Goal: Information Seeking & Learning: Learn about a topic

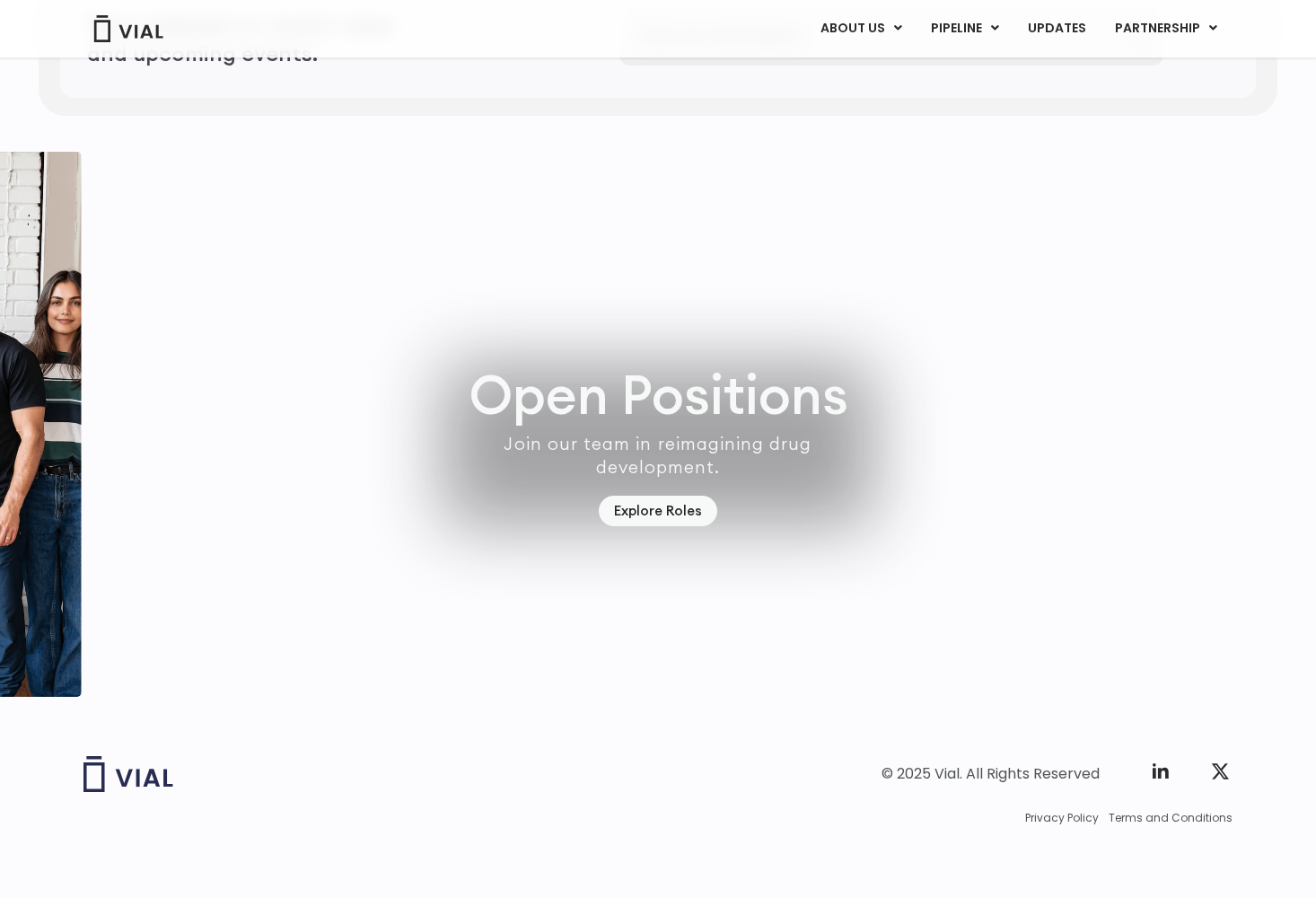
scroll to position [5000, 0]
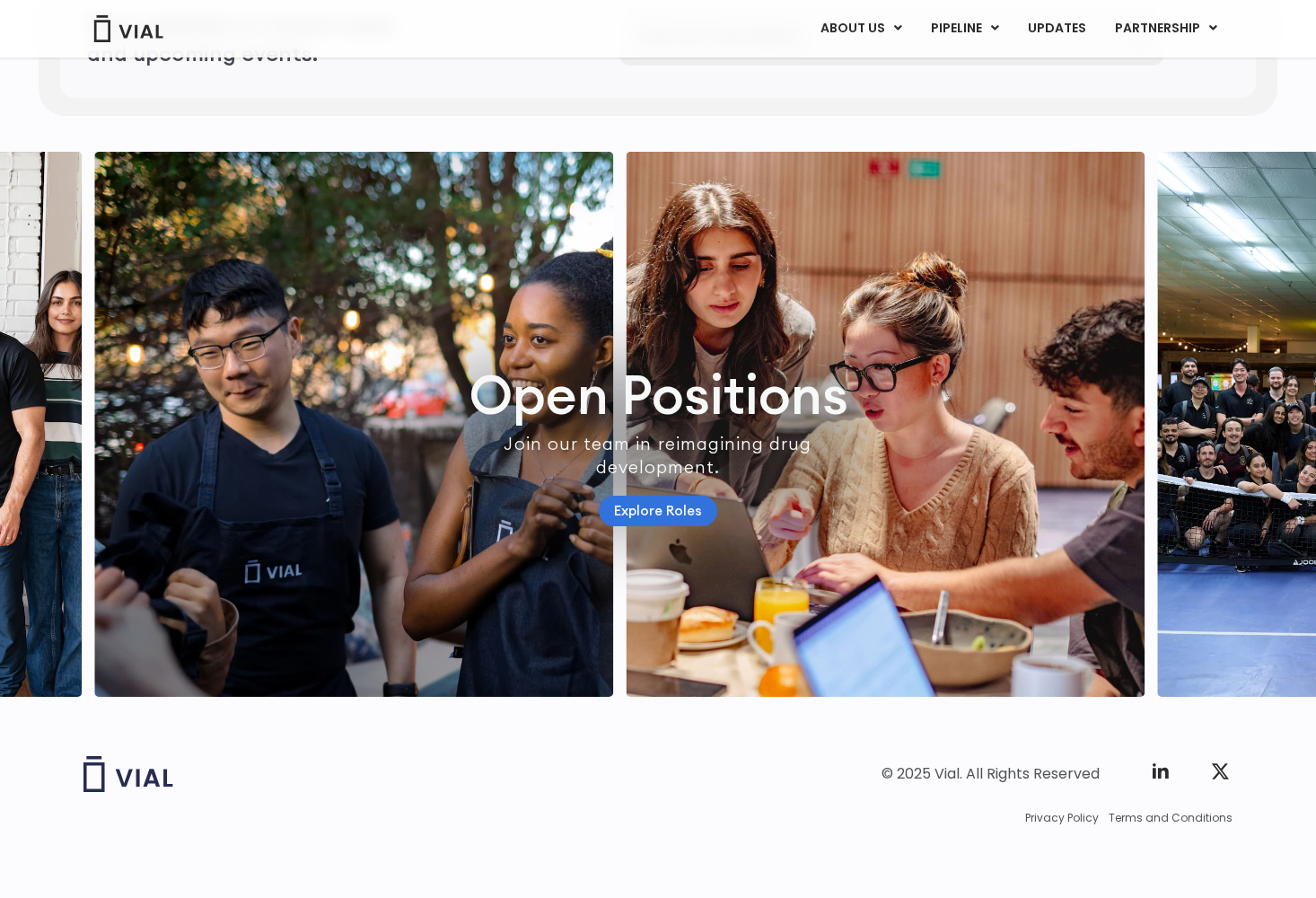
click at [692, 506] on link "Explore Roles" at bounding box center [658, 511] width 119 height 32
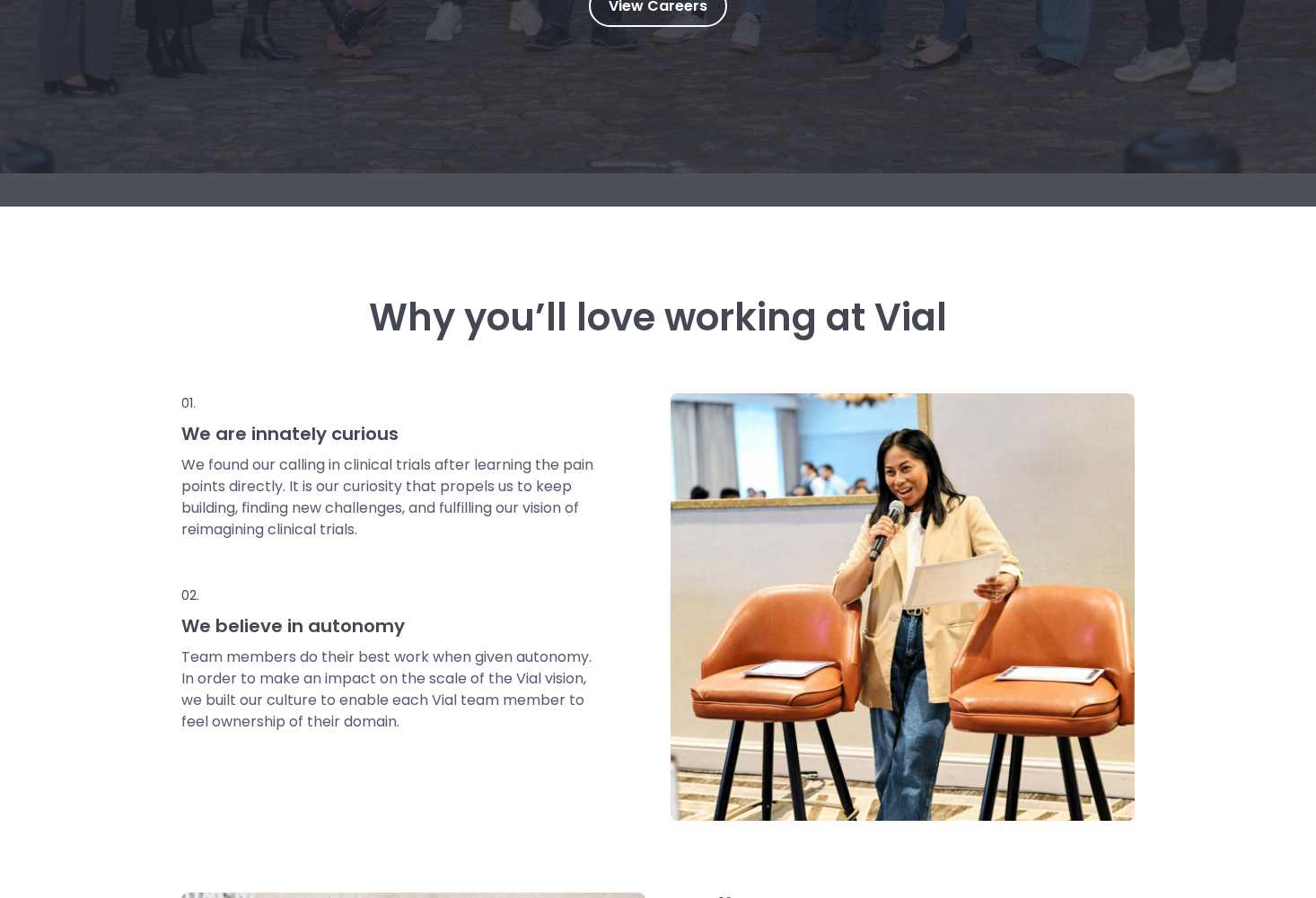
scroll to position [47, 0]
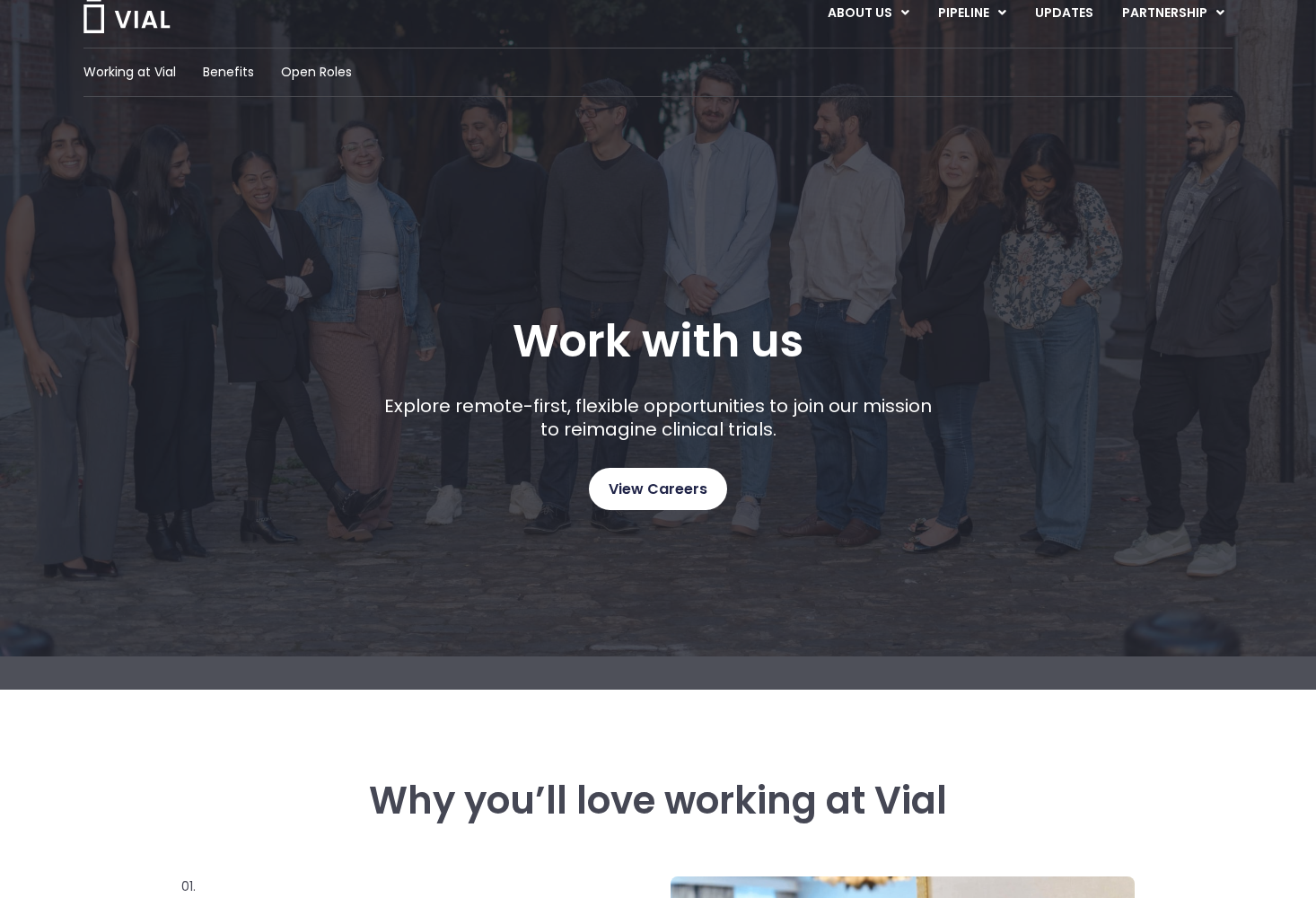
click at [664, 493] on span "View Careers" at bounding box center [657, 489] width 98 height 23
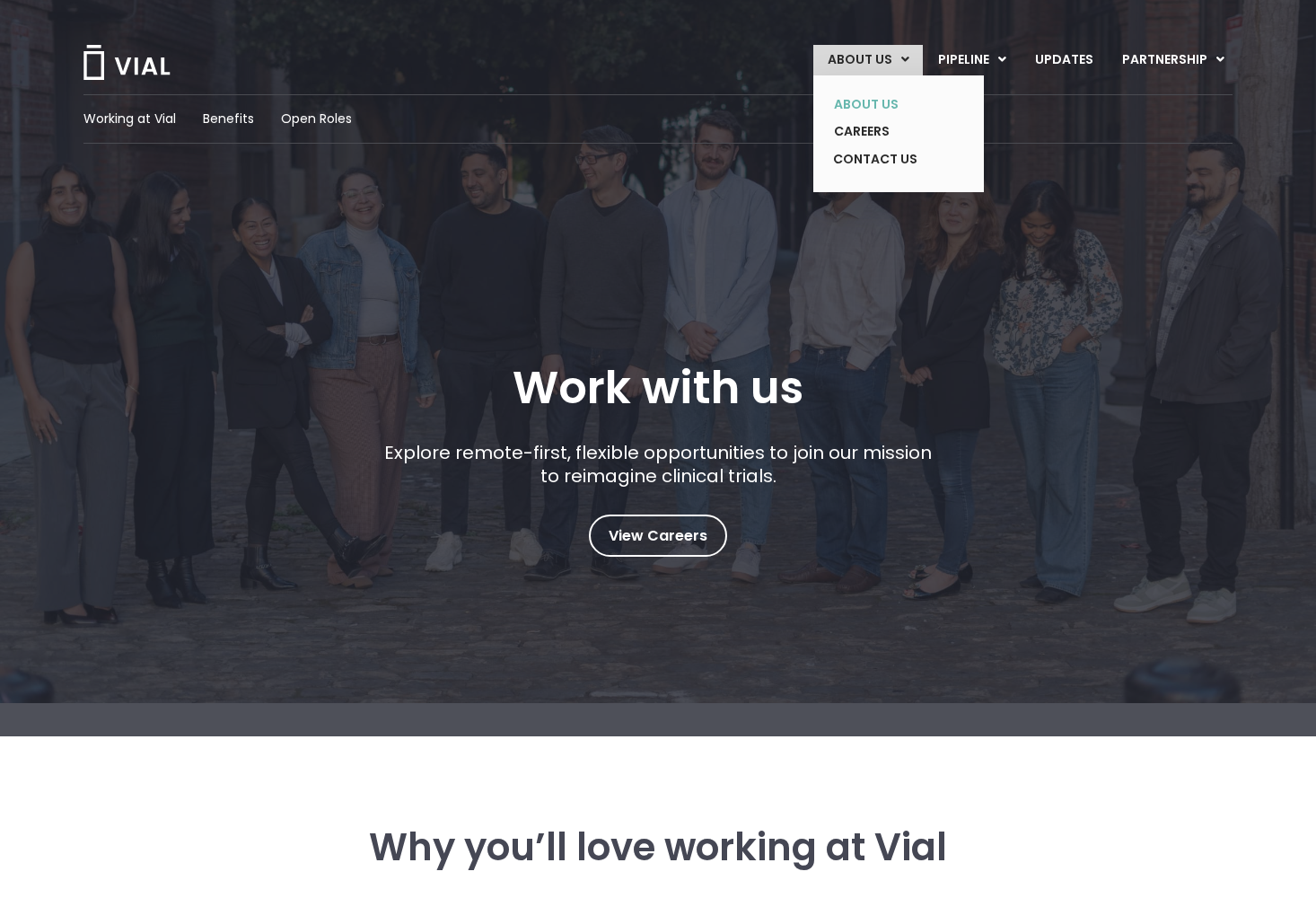
click at [890, 98] on link "ABOUT US" at bounding box center [885, 105] width 131 height 28
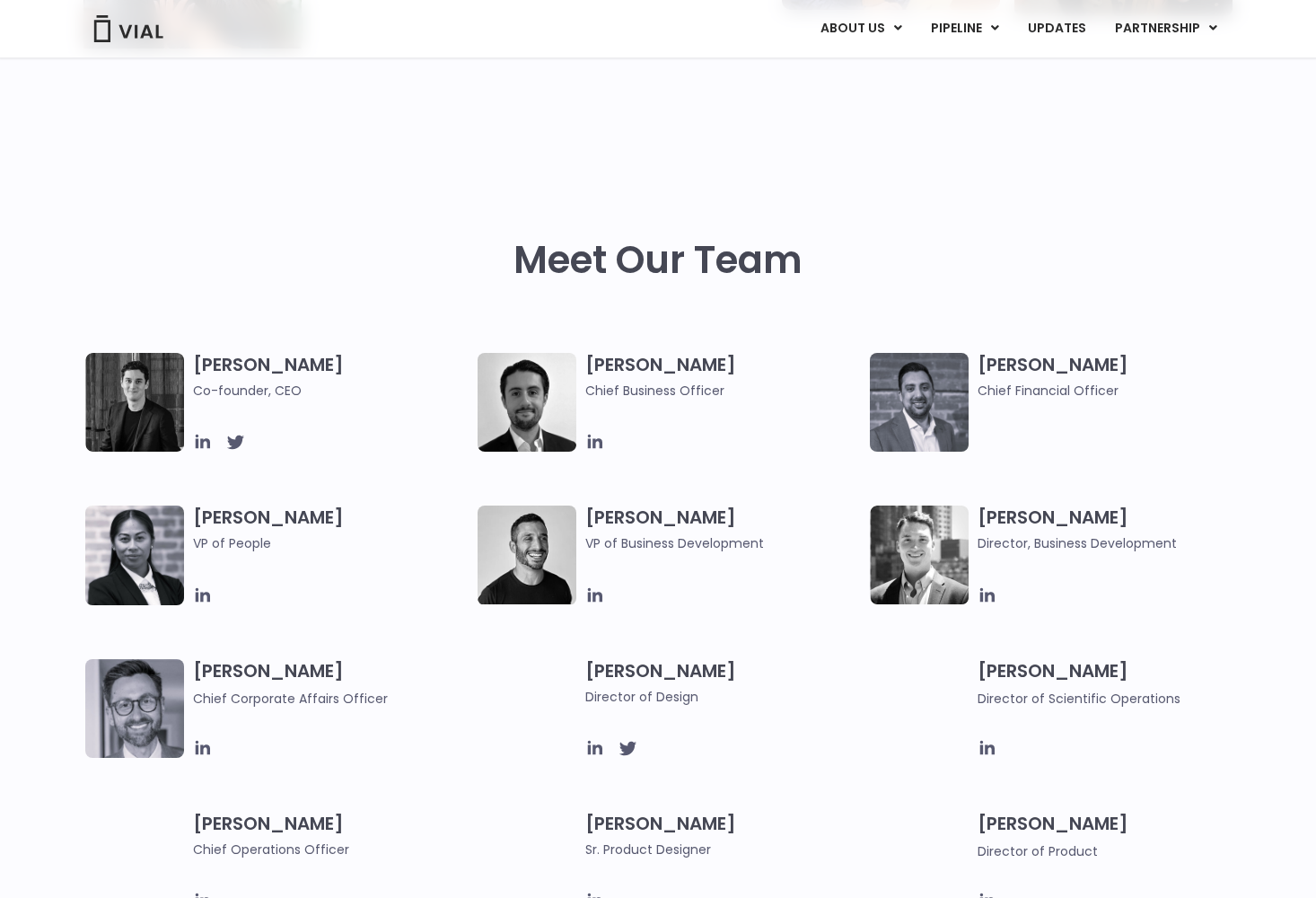
scroll to position [714, 0]
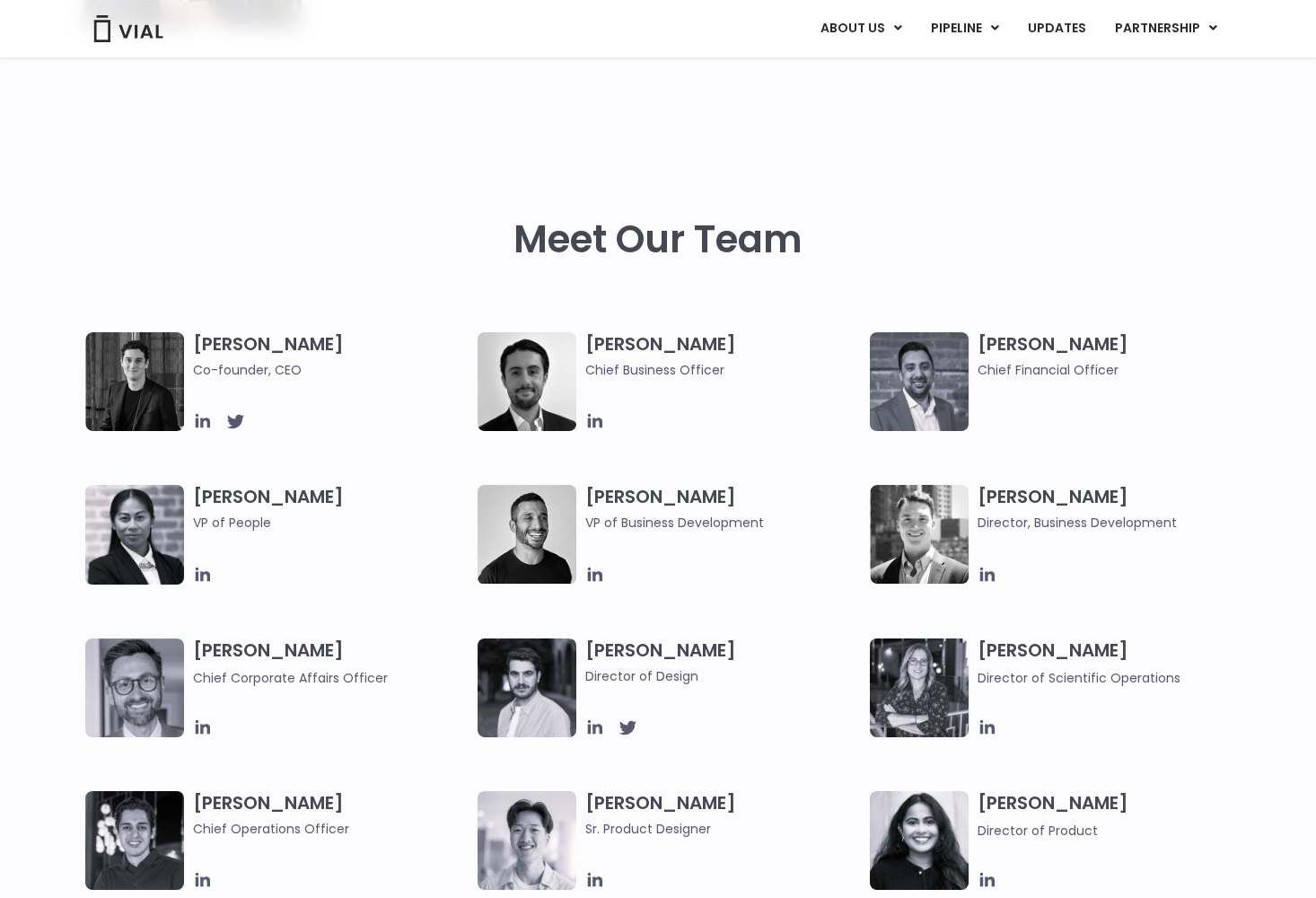
click at [154, 349] on img at bounding box center [134, 381] width 98 height 98
click at [240, 344] on h3 "Simon Burns Co-founder, CEO" at bounding box center [330, 356] width 275 height 48
click at [200, 420] on icon at bounding box center [202, 420] width 20 height 20
click at [596, 421] on icon at bounding box center [594, 420] width 20 height 20
